Goal: Task Accomplishment & Management: Manage account settings

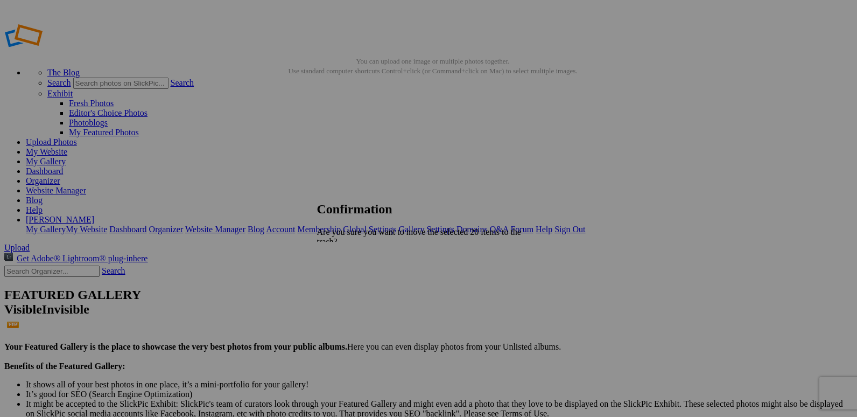
click at [353, 284] on span "Yes" at bounding box center [347, 288] width 12 height 9
click at [60, 176] on link "Organizer" at bounding box center [43, 180] width 34 height 9
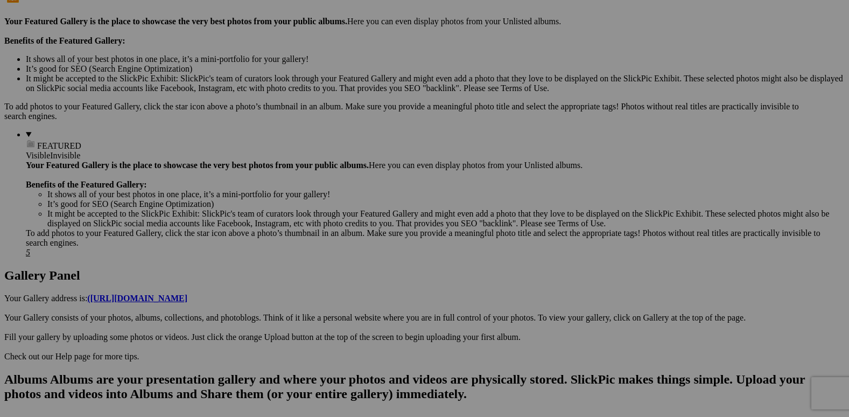
scroll to position [431, 0]
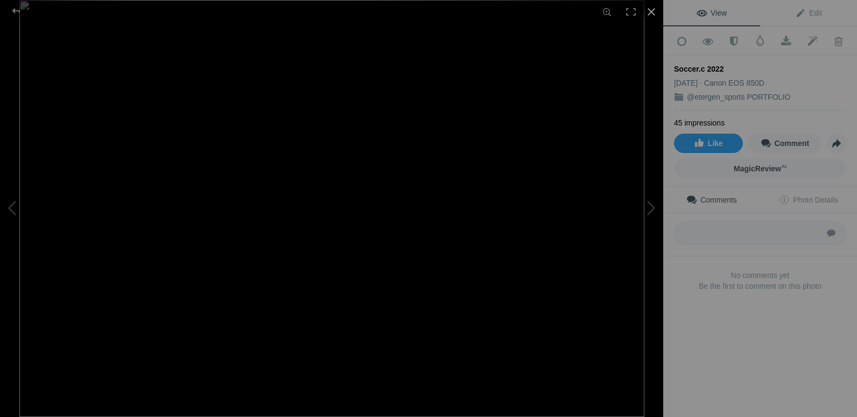
click at [651, 9] on div at bounding box center [652, 12] width 24 height 24
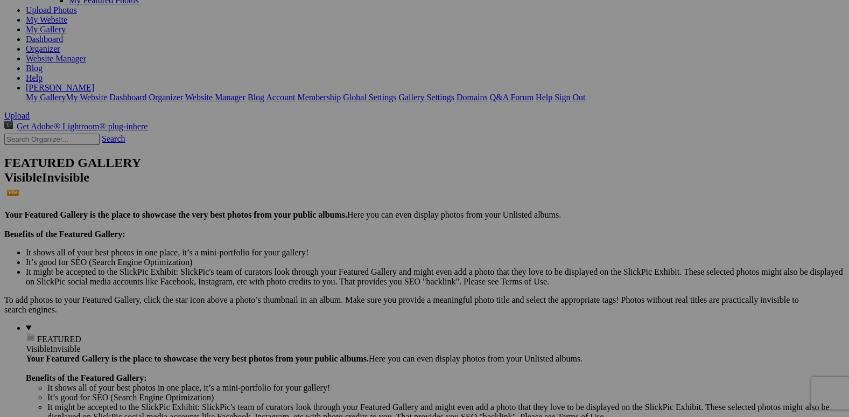
scroll to position [0, 0]
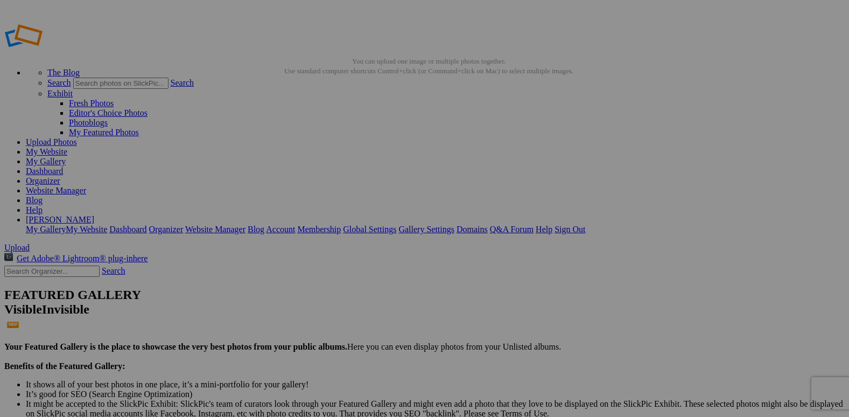
click at [63, 166] on link "Dashboard" at bounding box center [44, 170] width 37 height 9
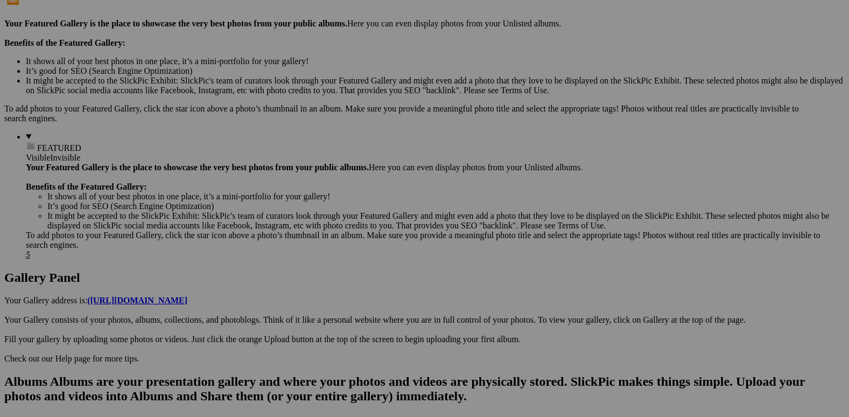
scroll to position [377, 0]
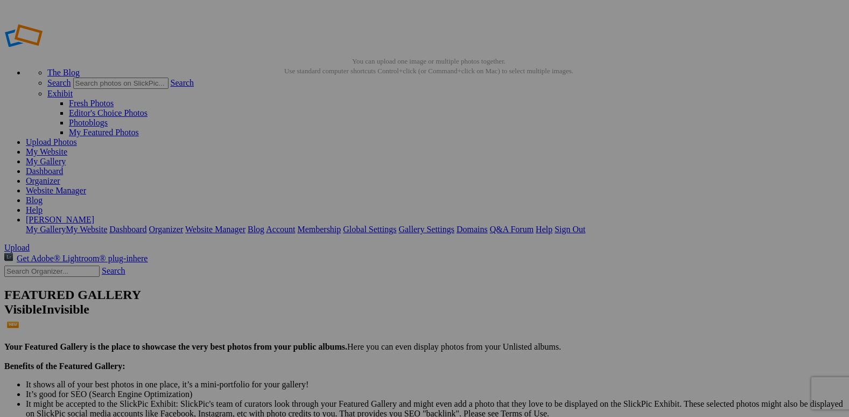
click at [60, 176] on link "Organizer" at bounding box center [43, 180] width 34 height 9
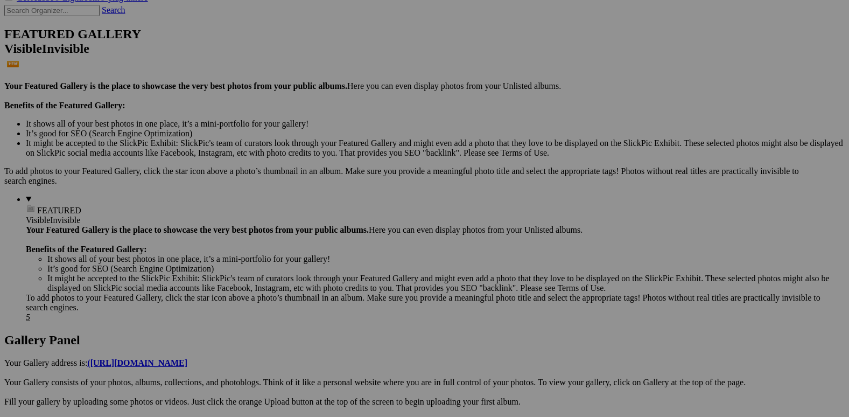
scroll to position [269, 0]
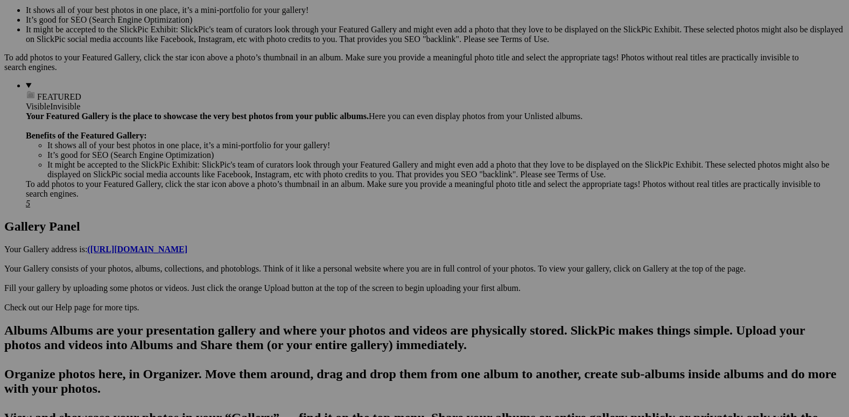
scroll to position [377, 0]
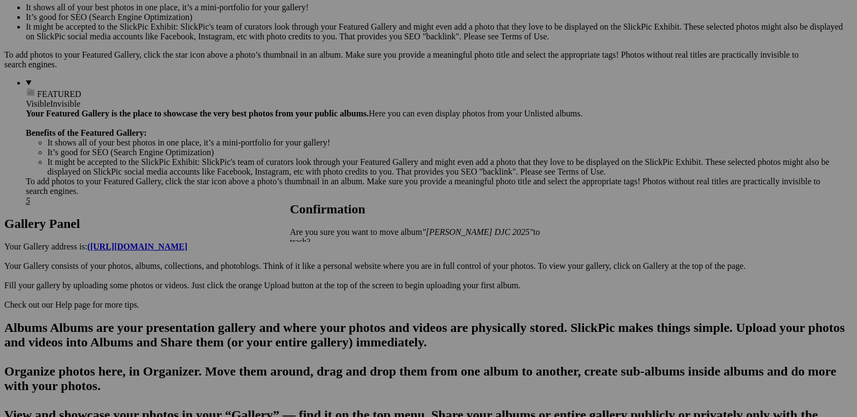
click at [326, 255] on span "Yes" at bounding box center [320, 259] width 12 height 9
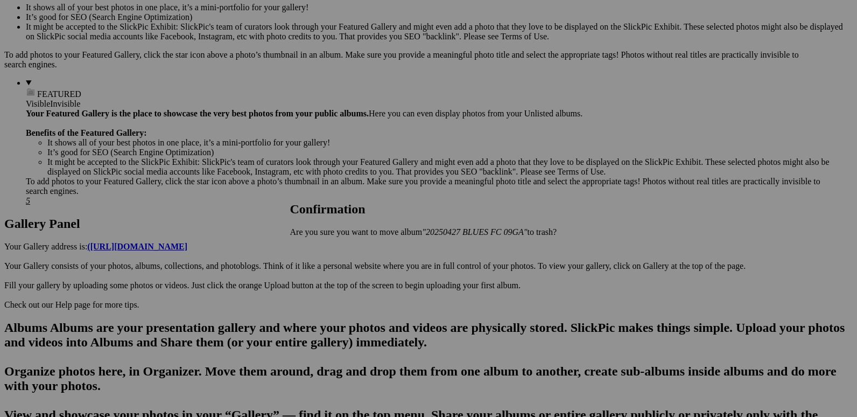
click at [326, 253] on link "Yes" at bounding box center [320, 249] width 12 height 9
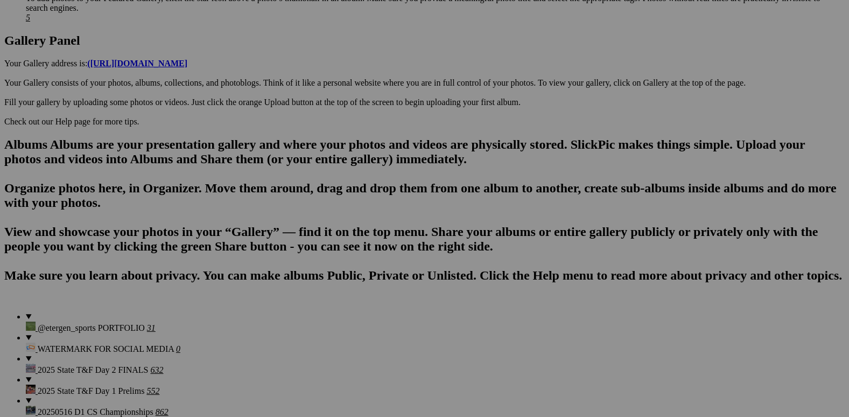
scroll to position [592, 0]
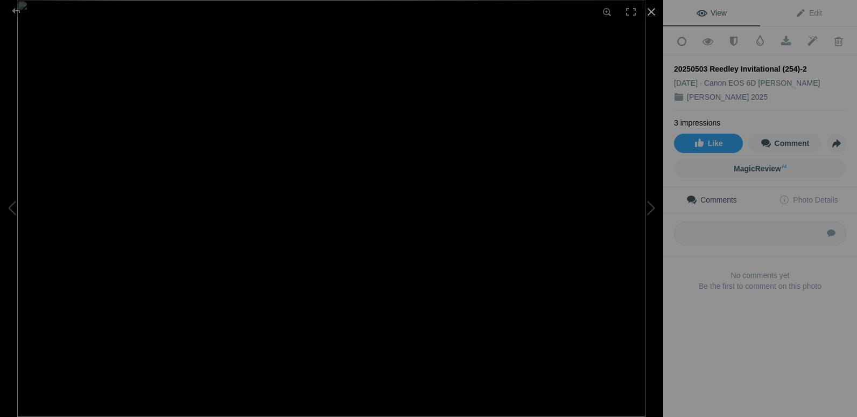
click at [644, 8] on div at bounding box center [652, 12] width 24 height 24
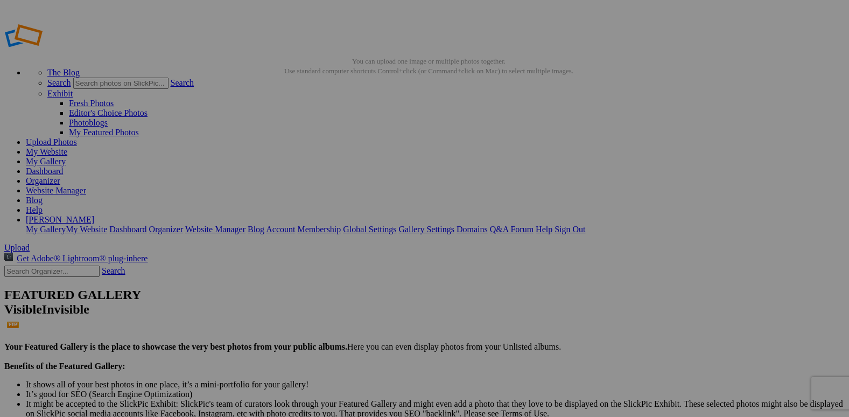
click at [60, 176] on link "Organizer" at bounding box center [43, 180] width 34 height 9
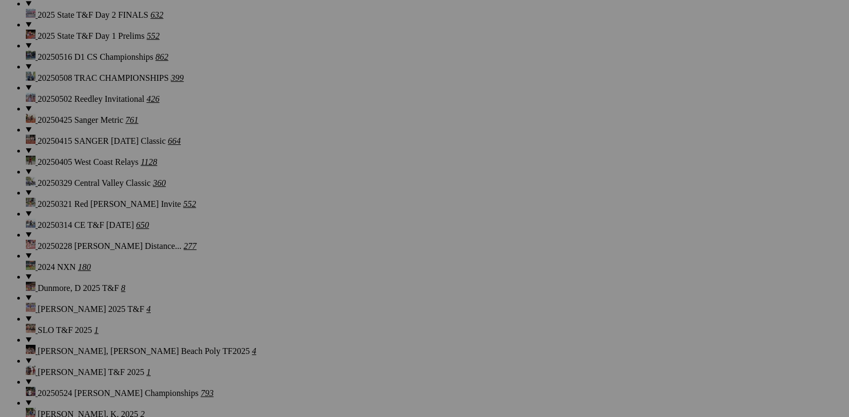
scroll to position [915, 0]
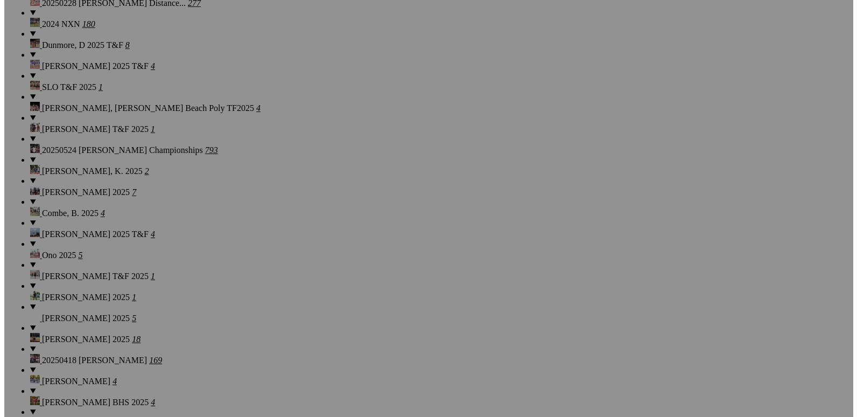
scroll to position [1184, 0]
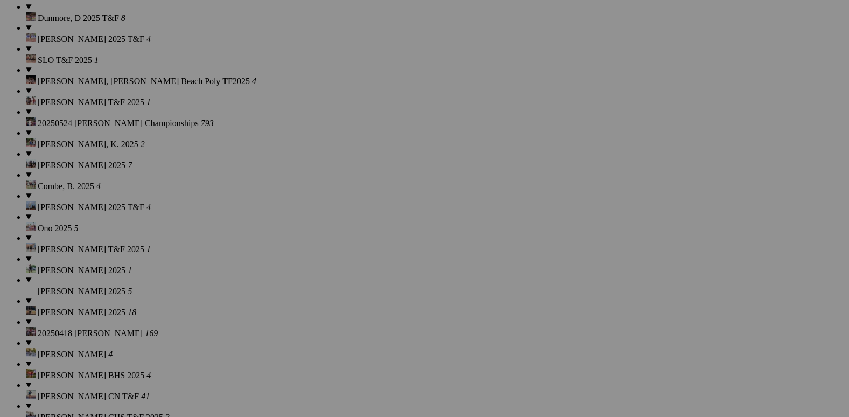
click at [326, 254] on span "Yes" at bounding box center [320, 249] width 12 height 9
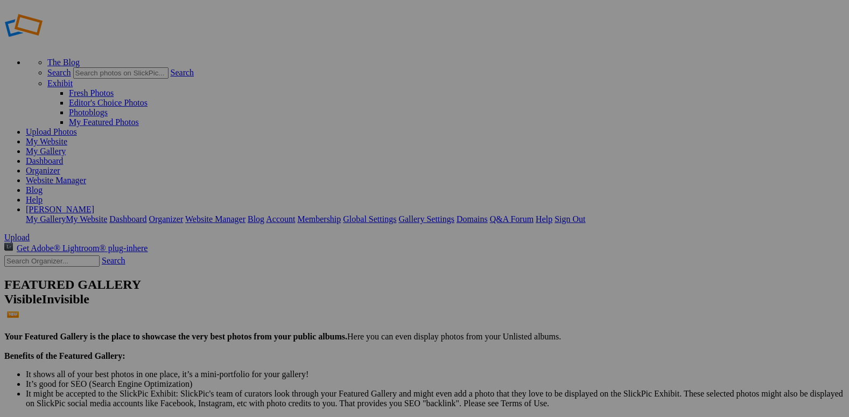
scroll to position [0, 0]
